Goal: Find specific page/section: Find specific page/section

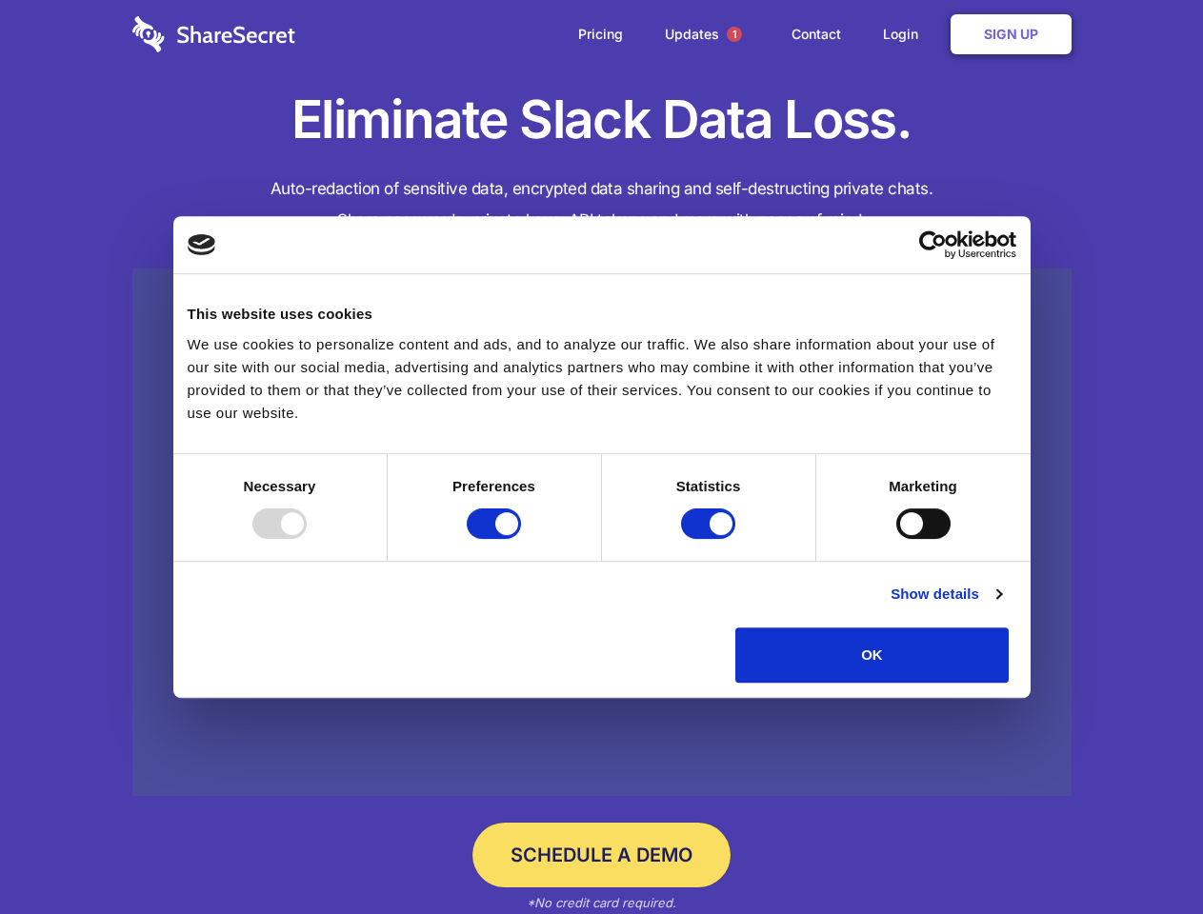
click at [307, 539] on div at bounding box center [279, 523] width 54 height 30
click at [521, 539] on input "Preferences" at bounding box center [494, 523] width 54 height 30
checkbox input "false"
click at [710, 539] on input "Statistics" at bounding box center [708, 523] width 54 height 30
checkbox input "false"
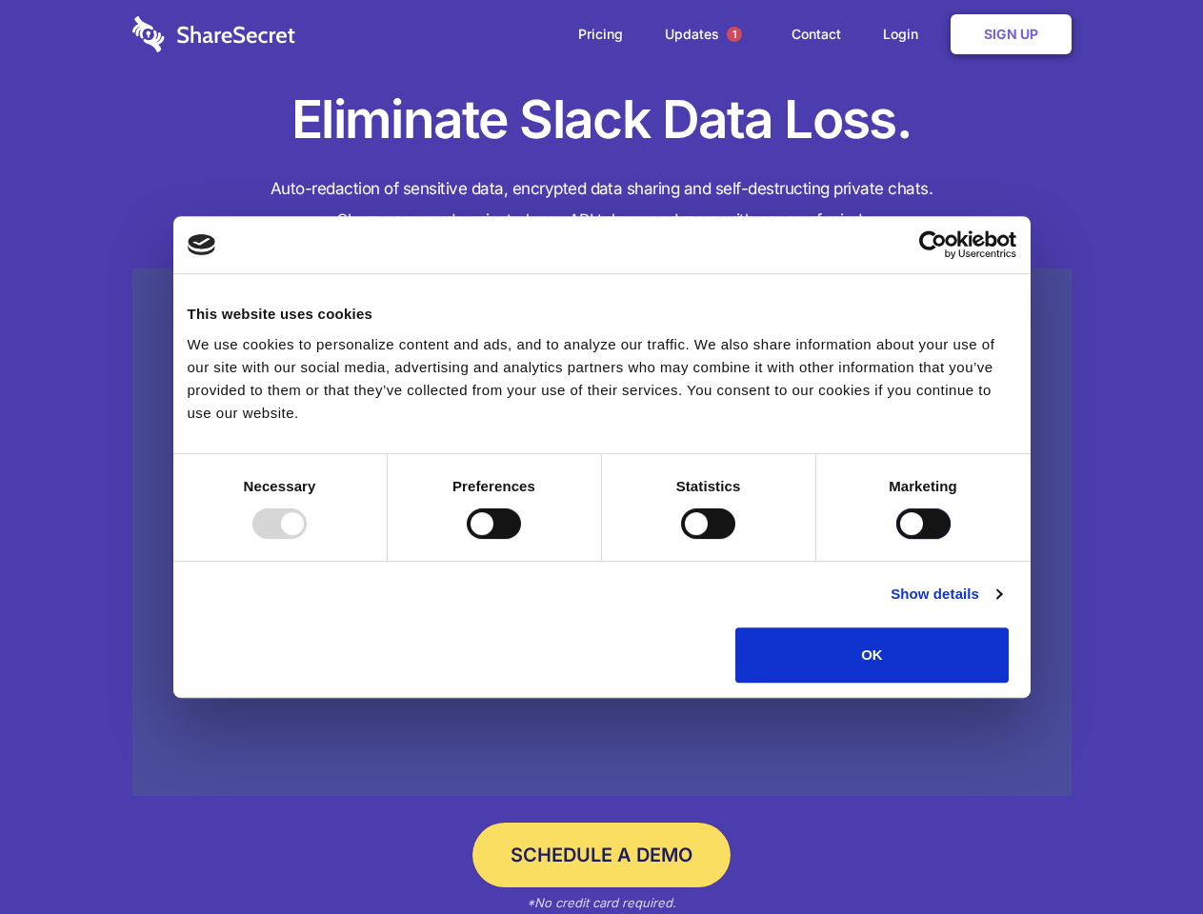
click at [896, 539] on input "Marketing" at bounding box center [923, 523] width 54 height 30
checkbox input "true"
click at [1001, 606] on link "Show details" at bounding box center [945, 594] width 110 height 23
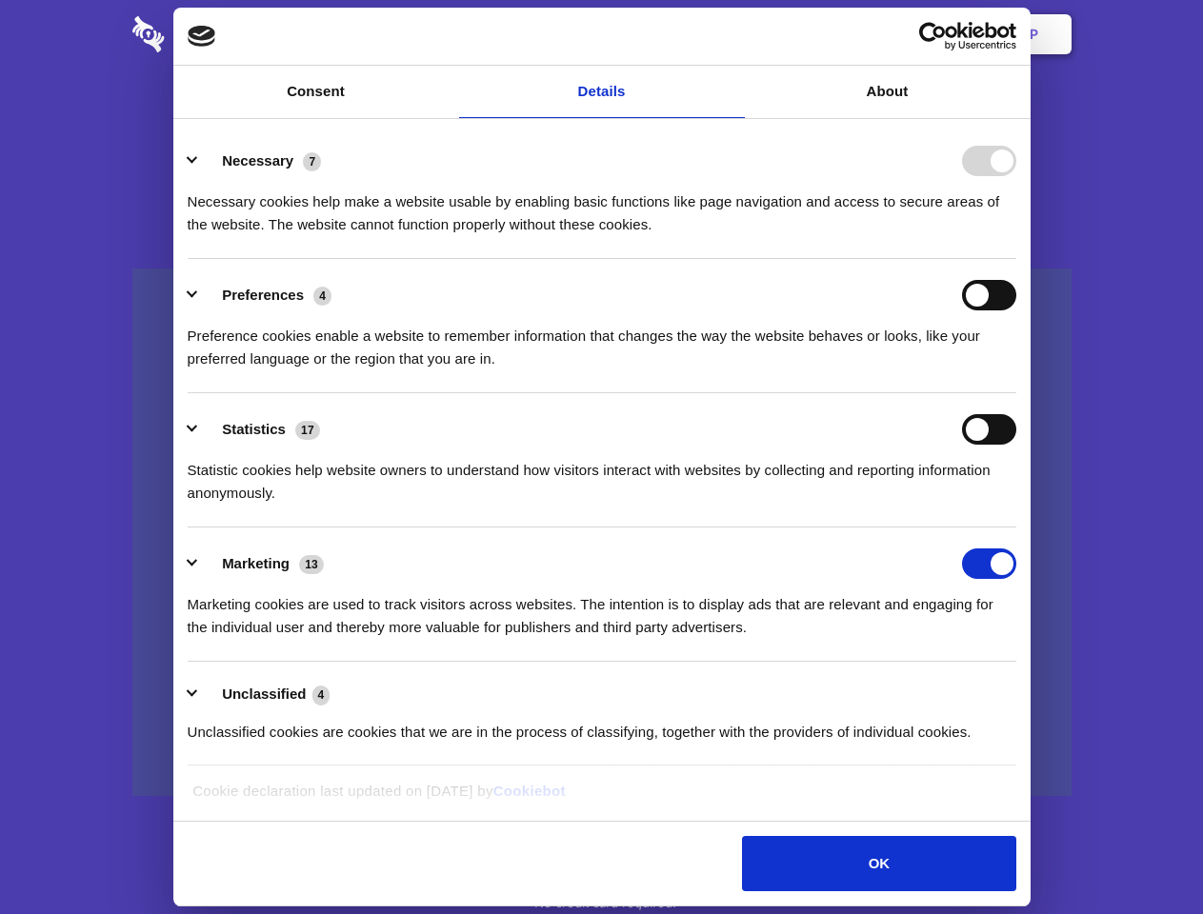
click at [1016, 236] on div "Necessary cookies help make a website usable by enabling basic functions like p…" at bounding box center [602, 206] width 828 height 60
click at [733, 34] on span "1" at bounding box center [733, 34] width 15 height 15
